Goal: Information Seeking & Learning: Learn about a topic

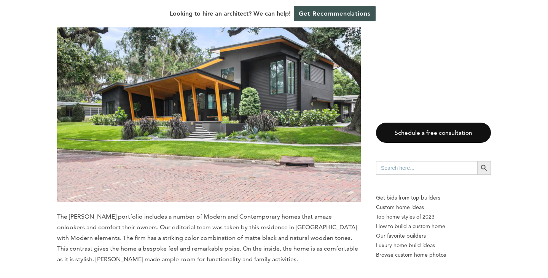
scroll to position [1553, 0]
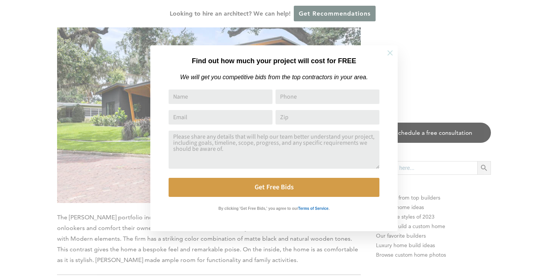
click at [390, 56] on icon at bounding box center [390, 53] width 8 height 8
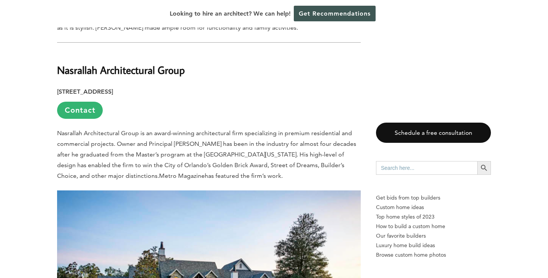
scroll to position [1787, 0]
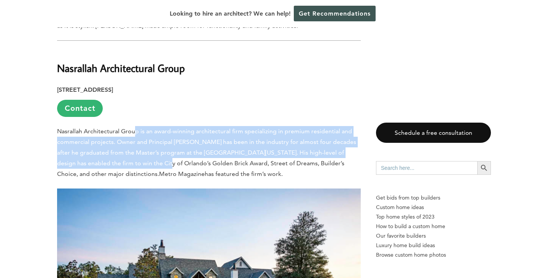
drag, startPoint x: 135, startPoint y: 85, endPoint x: 130, endPoint y: 115, distance: 30.7
click at [131, 126] on p "Nasrallah Architectural Group is an award-winning architectural firm specializi…" at bounding box center [209, 152] width 304 height 53
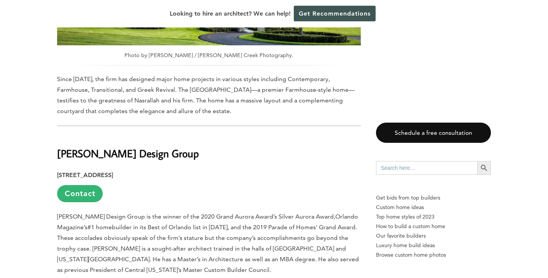
scroll to position [2088, 0]
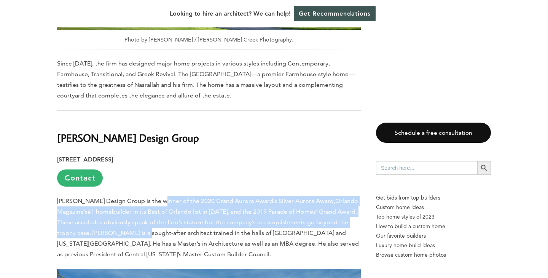
drag, startPoint x: 157, startPoint y: 150, endPoint x: 150, endPoint y: 181, distance: 32.0
click at [150, 196] on p "[PERSON_NAME] Design Group is the winner of the 2020 Grand Aurora Award’s Silve…" at bounding box center [209, 228] width 304 height 64
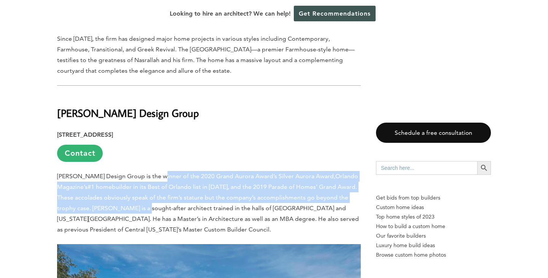
scroll to position [2113, 0]
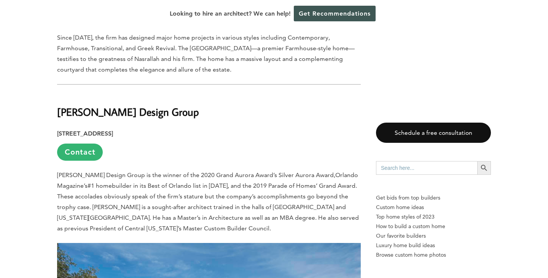
click at [188, 170] on p "[PERSON_NAME] Design Group is the winner of the 2020 Grand Aurora Award’s Silve…" at bounding box center [209, 202] width 304 height 64
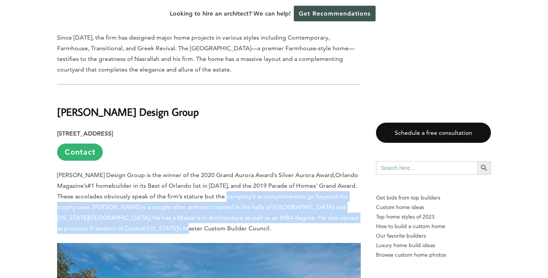
drag, startPoint x: 233, startPoint y: 147, endPoint x: 224, endPoint y: 178, distance: 31.9
click at [224, 178] on p "[PERSON_NAME] Design Group is the winner of the 2020 Grand Aurora Award’s Silve…" at bounding box center [209, 202] width 304 height 64
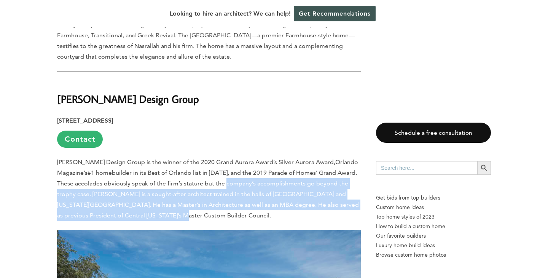
scroll to position [2127, 0]
click at [184, 166] on p "[PERSON_NAME] Design Group is the winner of the 2020 Grand Aurora Award’s Silve…" at bounding box center [209, 188] width 304 height 64
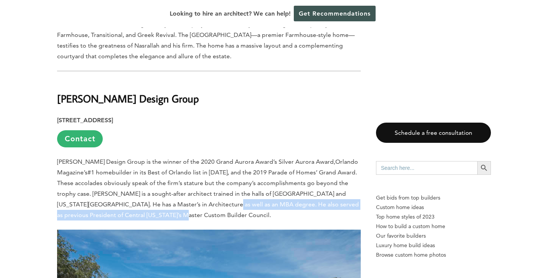
drag, startPoint x: 203, startPoint y: 151, endPoint x: 201, endPoint y: 161, distance: 9.6
click at [201, 161] on p "[PERSON_NAME] Design Group is the winner of the 2020 Grand Aurora Award’s Silve…" at bounding box center [209, 188] width 304 height 64
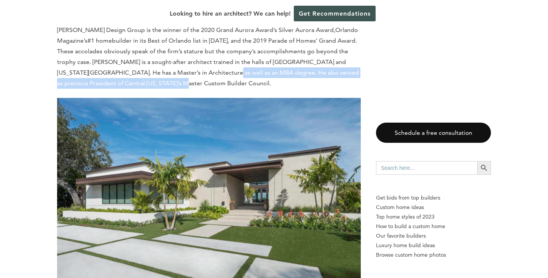
scroll to position [2319, 0]
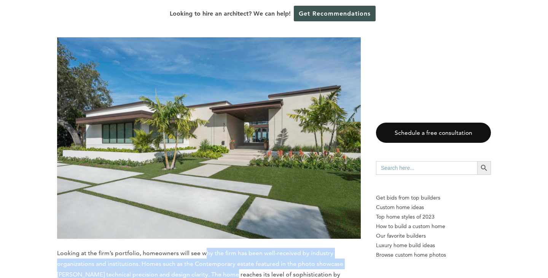
drag, startPoint x: 205, startPoint y: 202, endPoint x: 208, endPoint y: 220, distance: 18.5
click at [208, 249] on span "Looking at the firm’s portfolio, homeowners will see why the firm has been well…" at bounding box center [200, 268] width 286 height 39
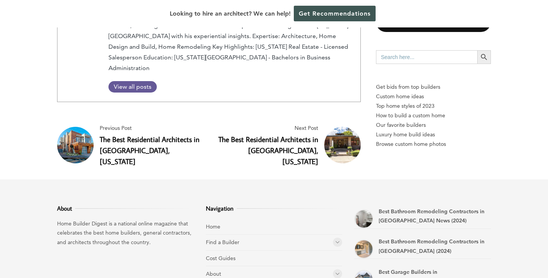
scroll to position [3369, 0]
